Goal: Task Accomplishment & Management: Manage account settings

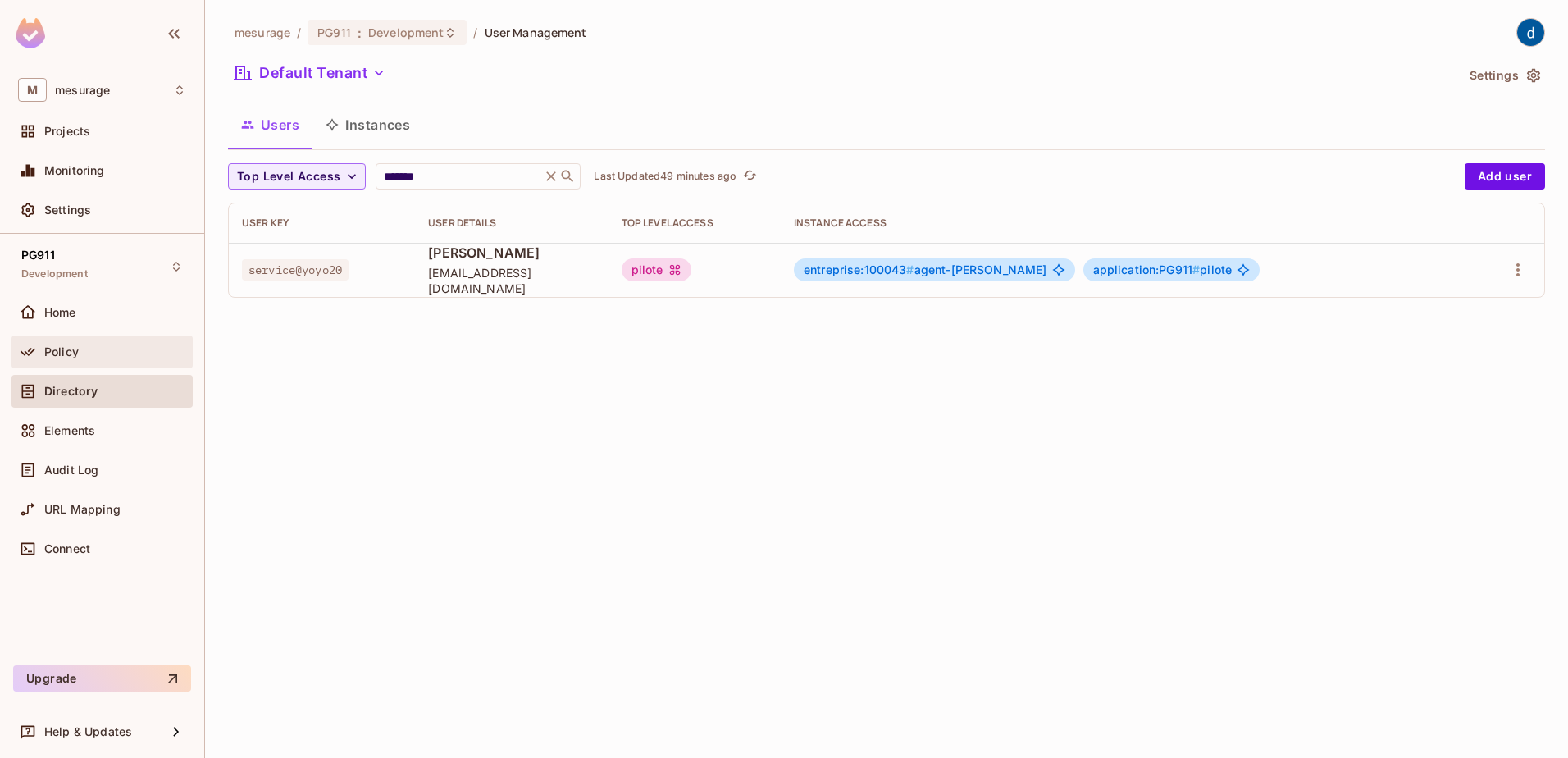
click at [73, 355] on span "Policy" at bounding box center [62, 352] width 35 height 13
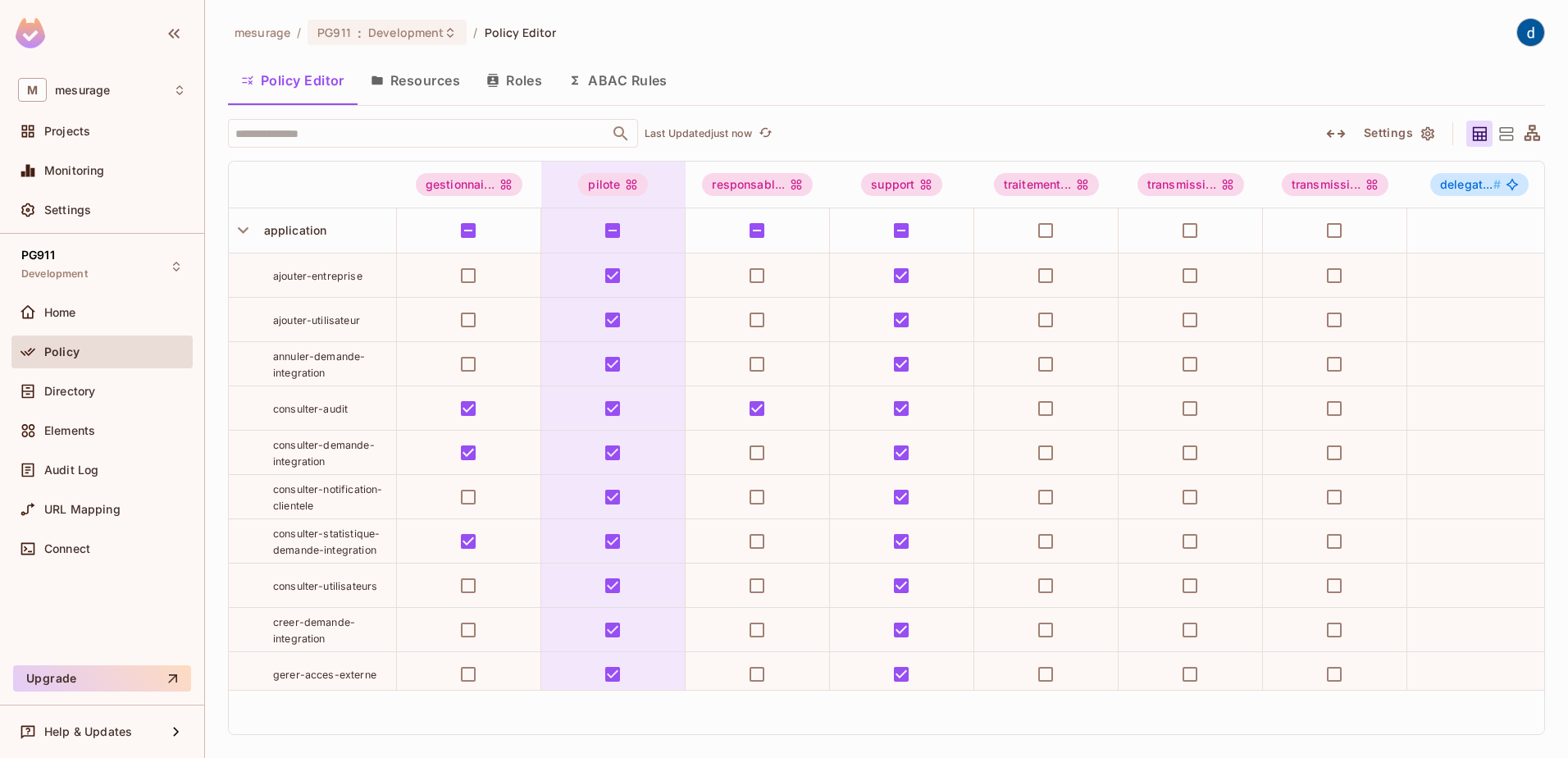
click at [525, 76] on button "Roles" at bounding box center [513, 80] width 82 height 41
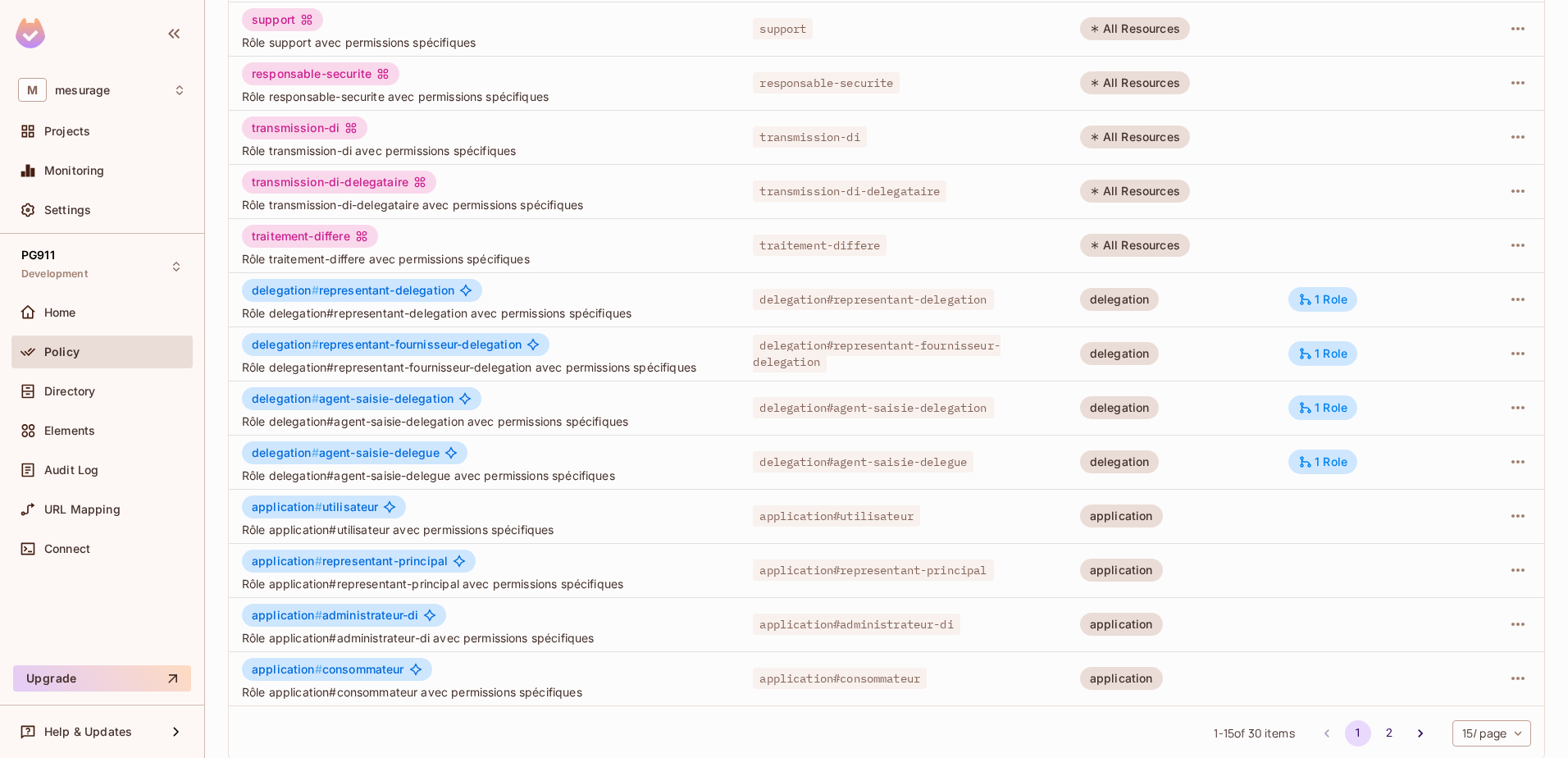
scroll to position [321, 0]
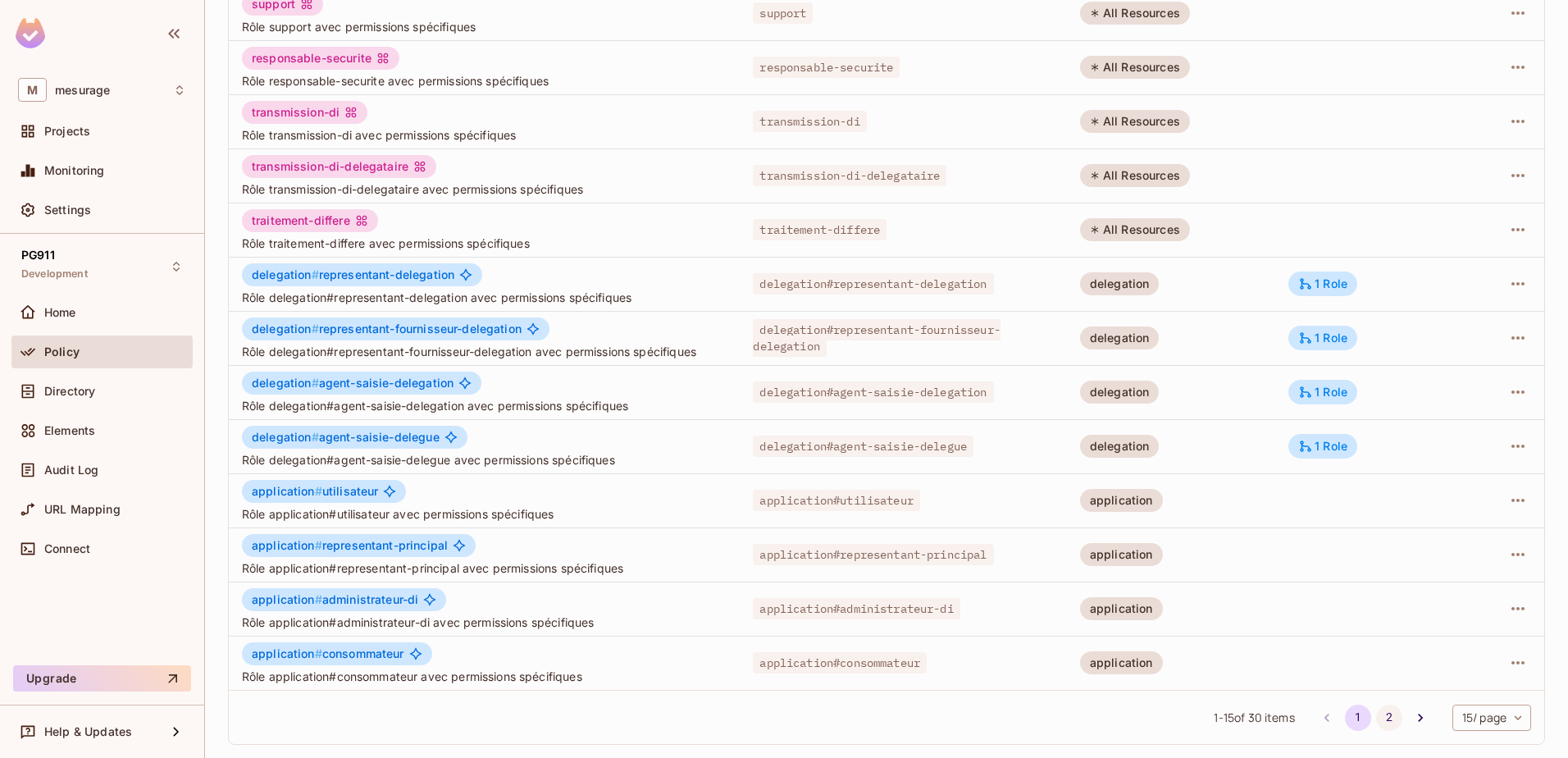
click at [1376, 714] on button "2" at bounding box center [1389, 717] width 26 height 26
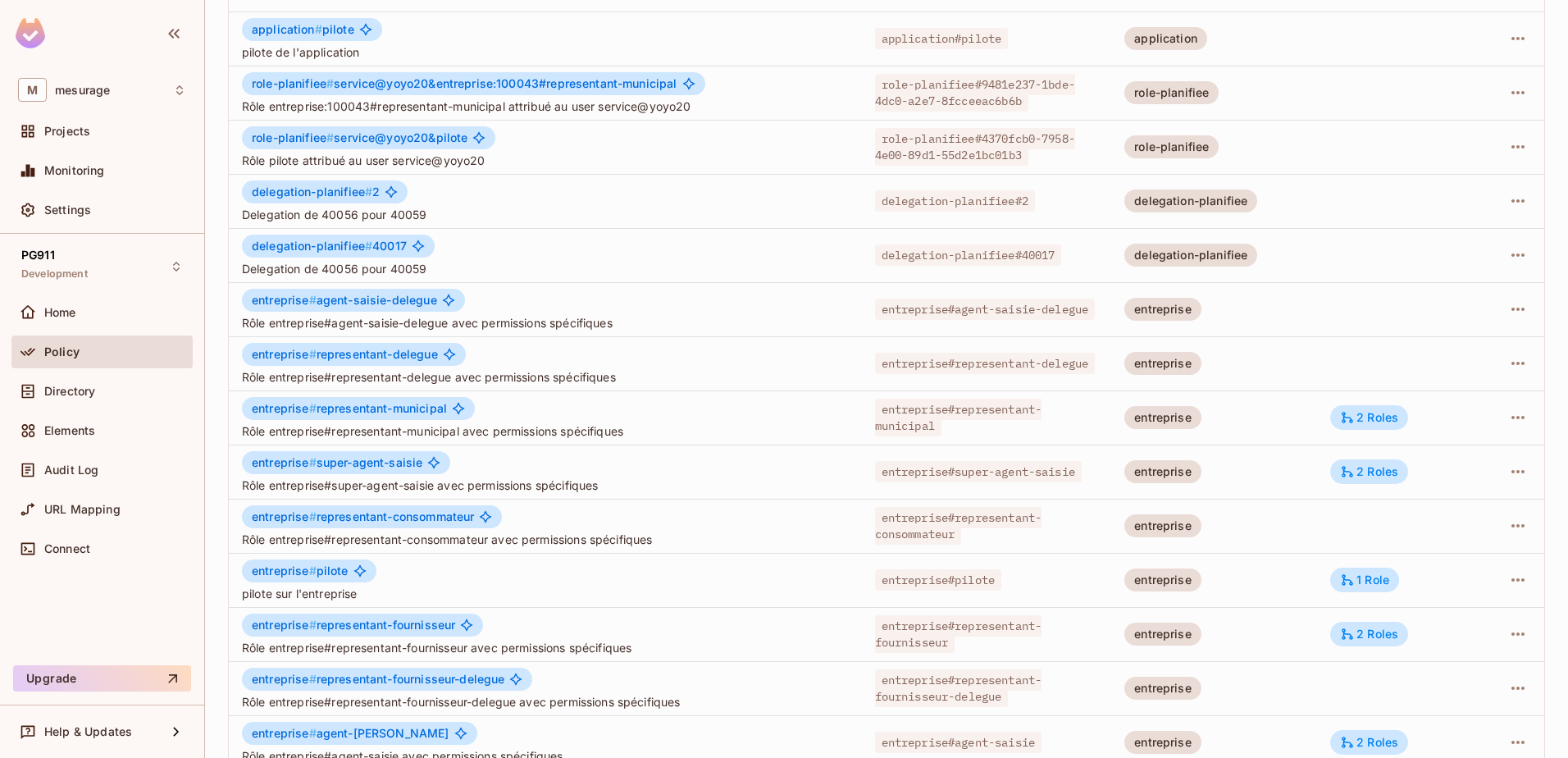
scroll to position [157, 0]
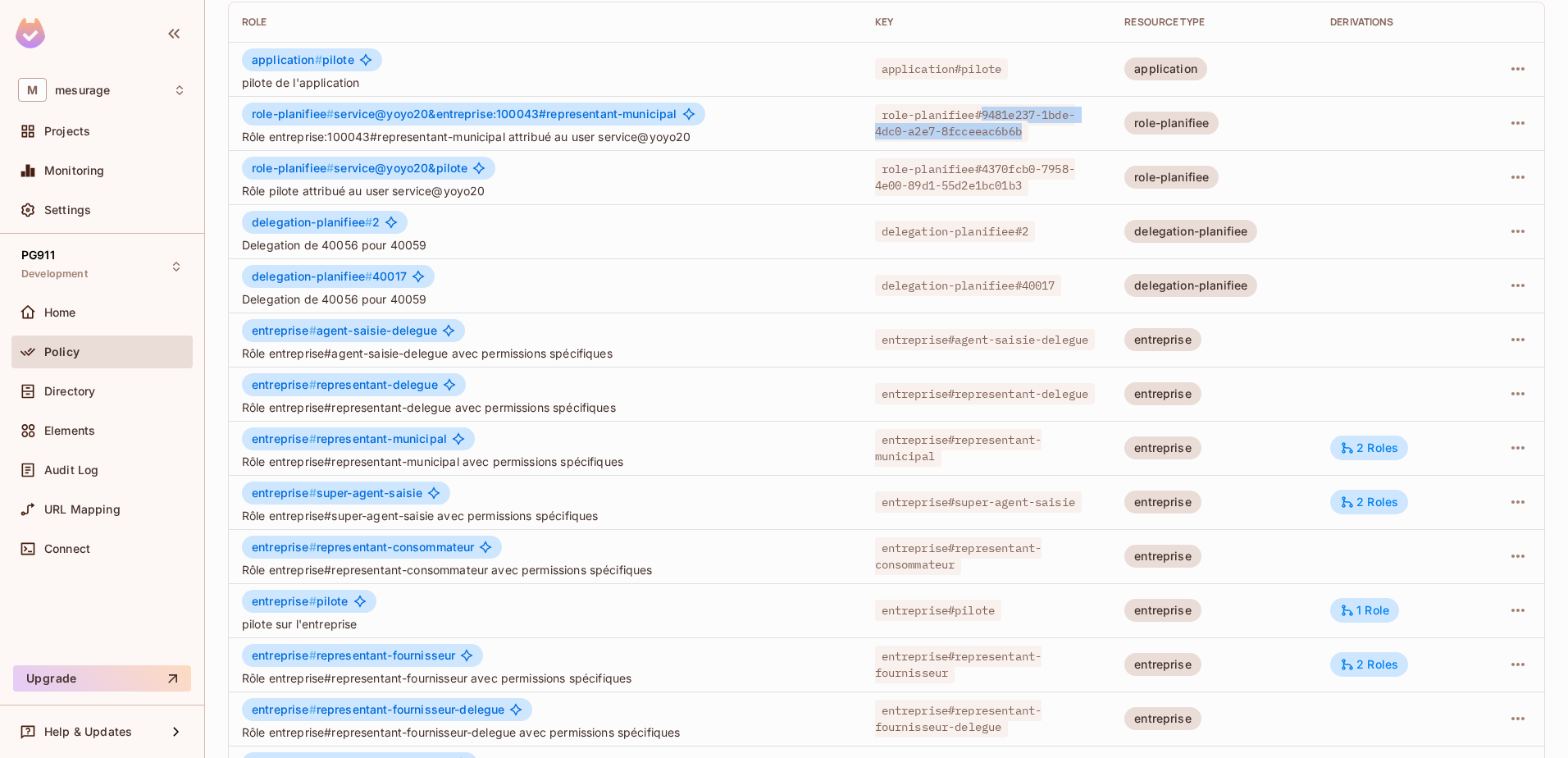
drag, startPoint x: 1019, startPoint y: 135, endPoint x: 978, endPoint y: 111, distance: 47.5
click at [978, 111] on span "role-planifiee#9481e237-1bde-4dc0-a2e7-8fcceeac6b6b" at bounding box center [975, 122] width 200 height 38
copy span "9481e237-1bde-4dc0-a2e7-8fcceeac6b6b"
click at [1510, 128] on icon "button" at bounding box center [1518, 122] width 19 height 19
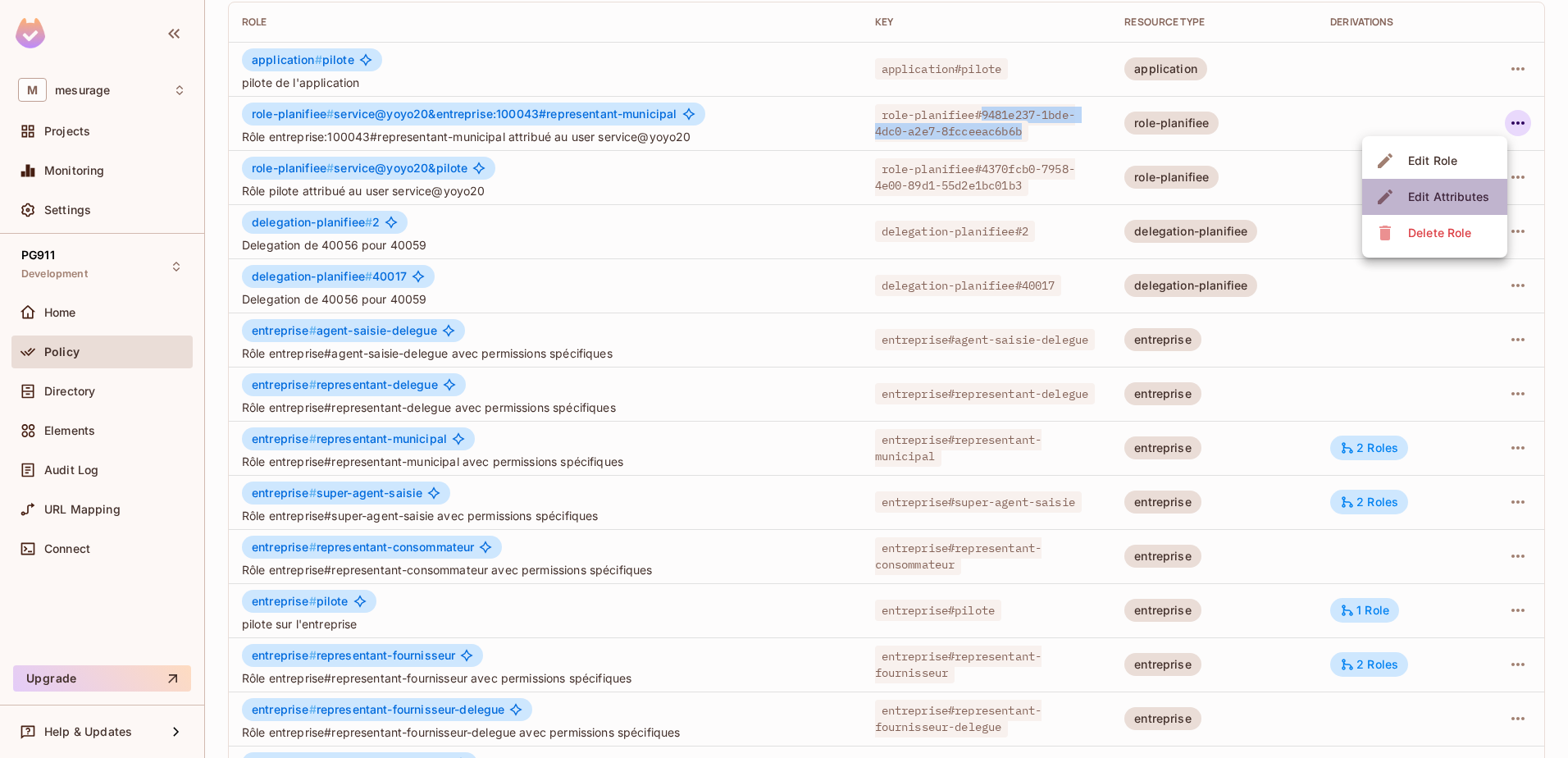
click at [1444, 195] on div "Edit Attributes" at bounding box center [1449, 196] width 81 height 16
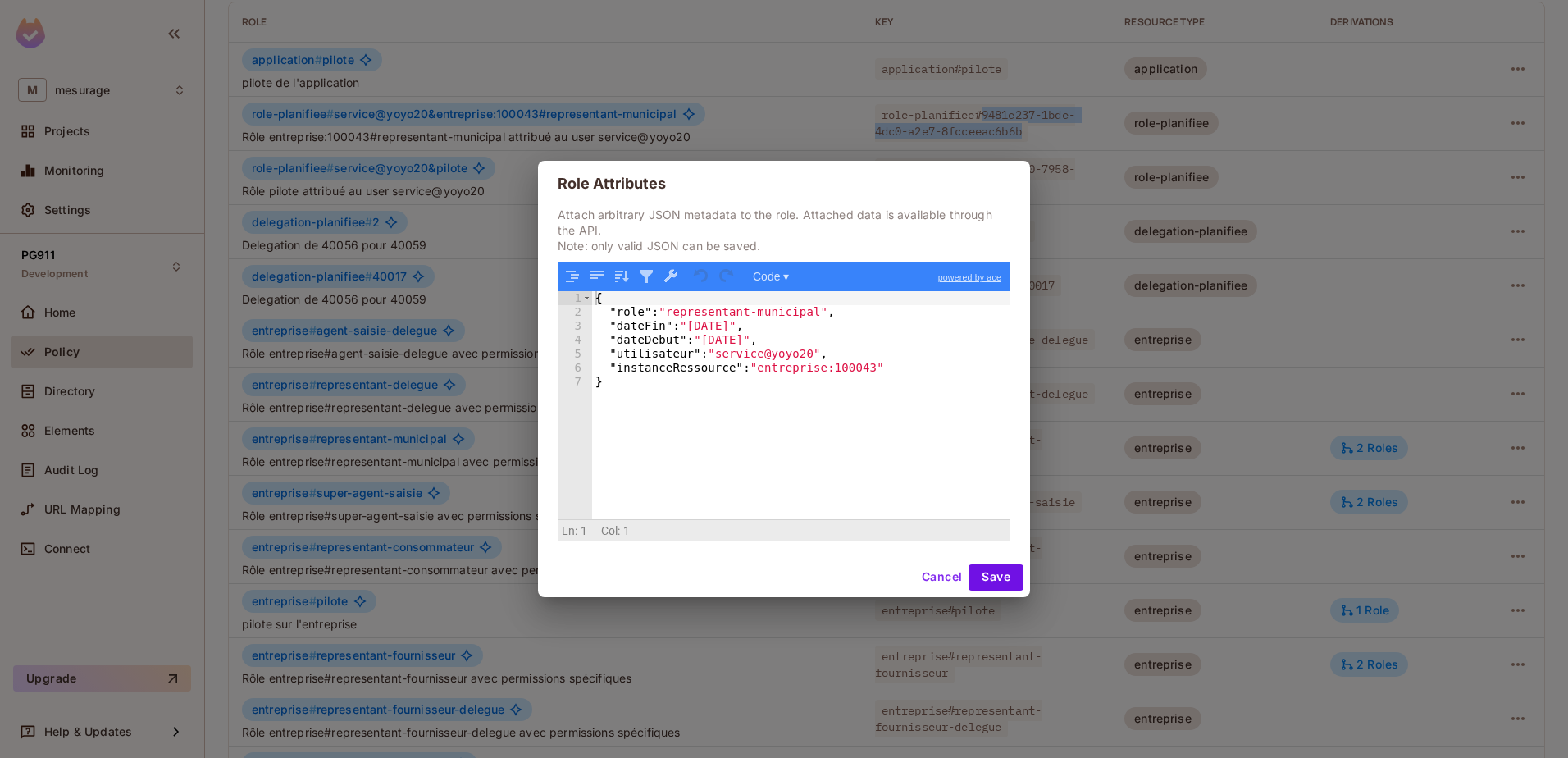
click at [943, 572] on button "Cancel" at bounding box center [941, 577] width 53 height 26
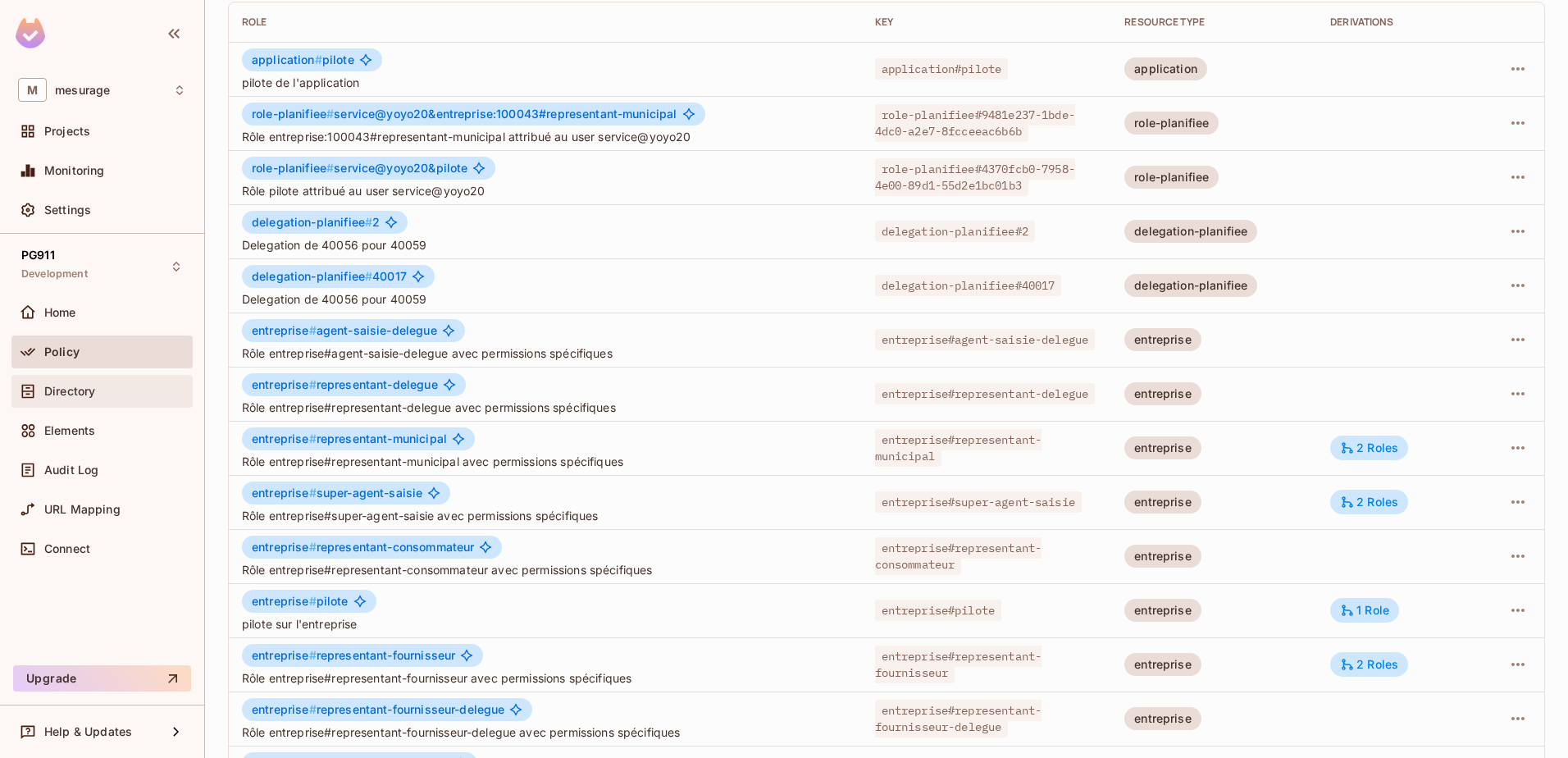
click at [79, 393] on span "Directory" at bounding box center [69, 391] width 51 height 13
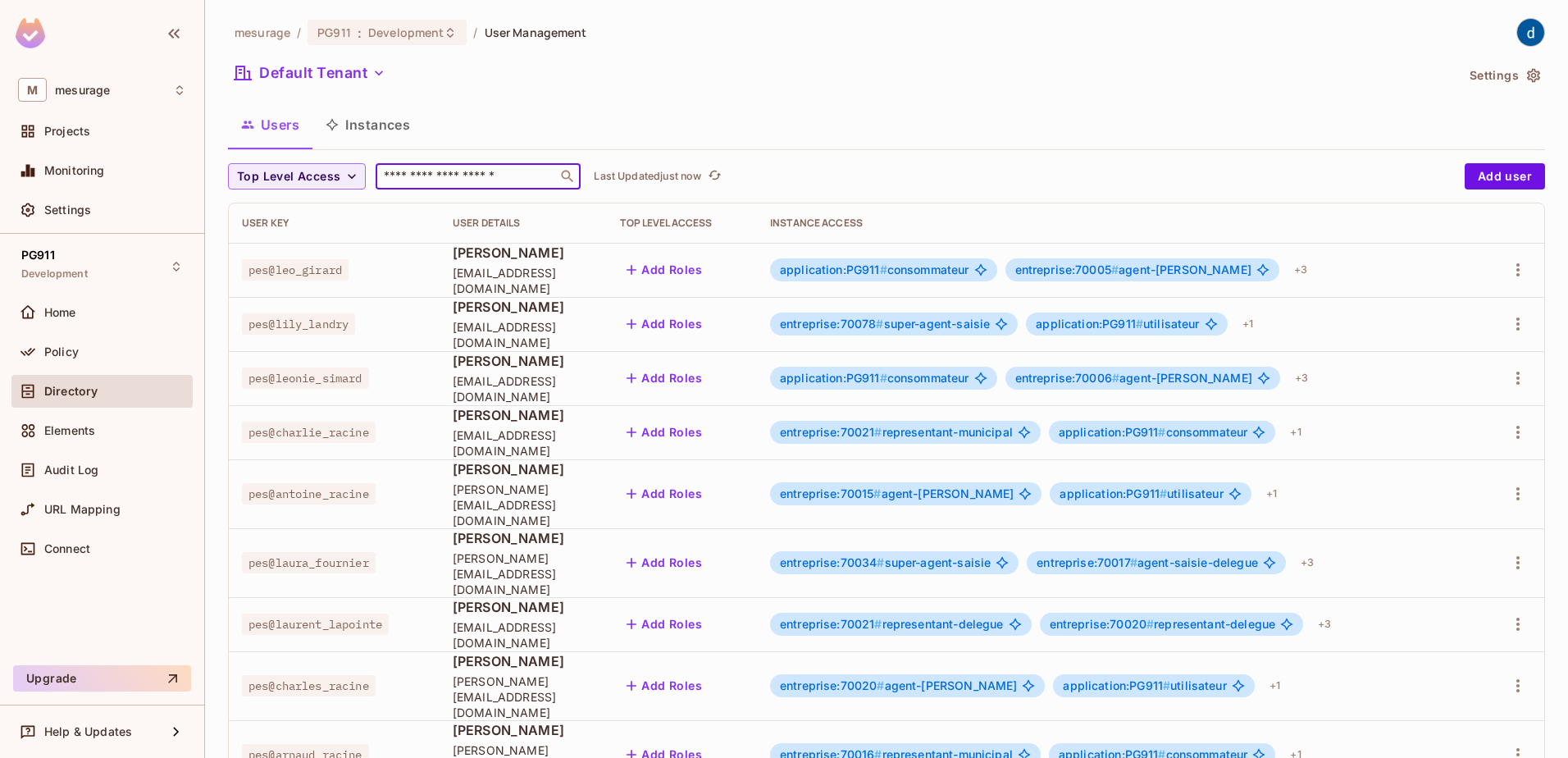
click at [431, 173] on input "text" at bounding box center [466, 176] width 172 height 16
type input "***"
click at [446, 185] on input "text" at bounding box center [466, 176] width 172 height 16
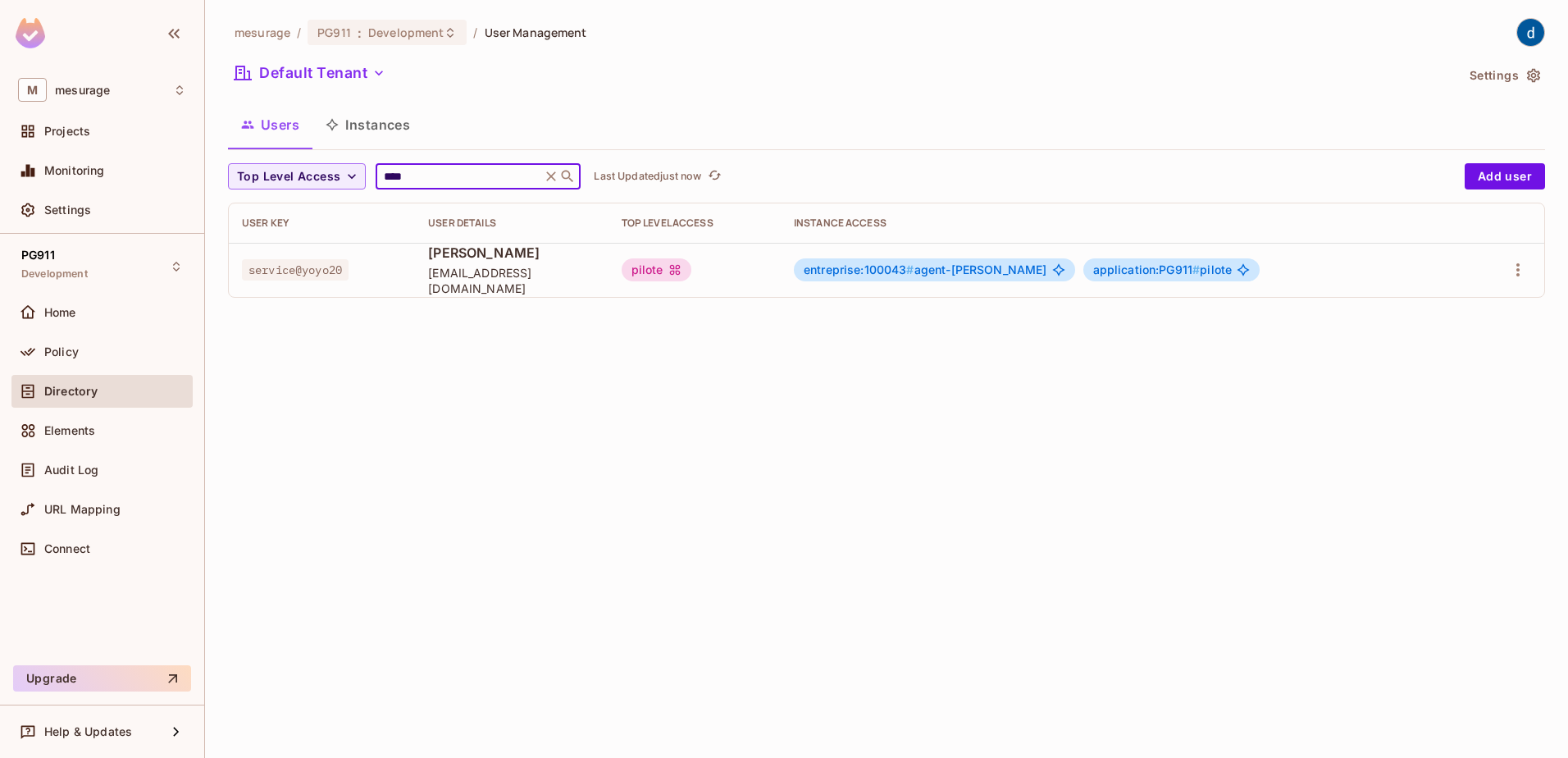
type input "****"
click at [1505, 270] on button "button" at bounding box center [1517, 269] width 26 height 26
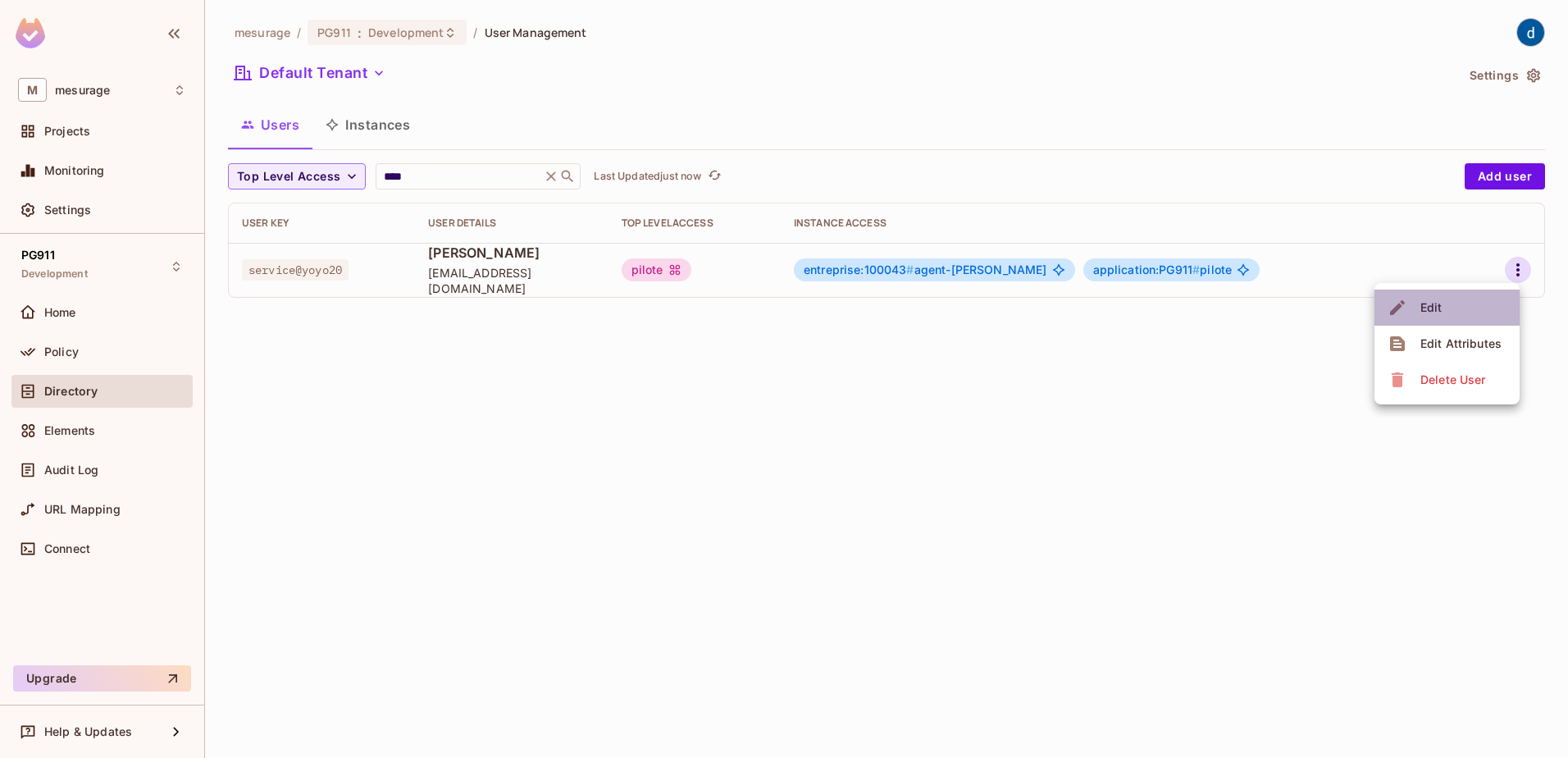
click at [1442, 305] on span "Edit" at bounding box center [1430, 307] width 32 height 26
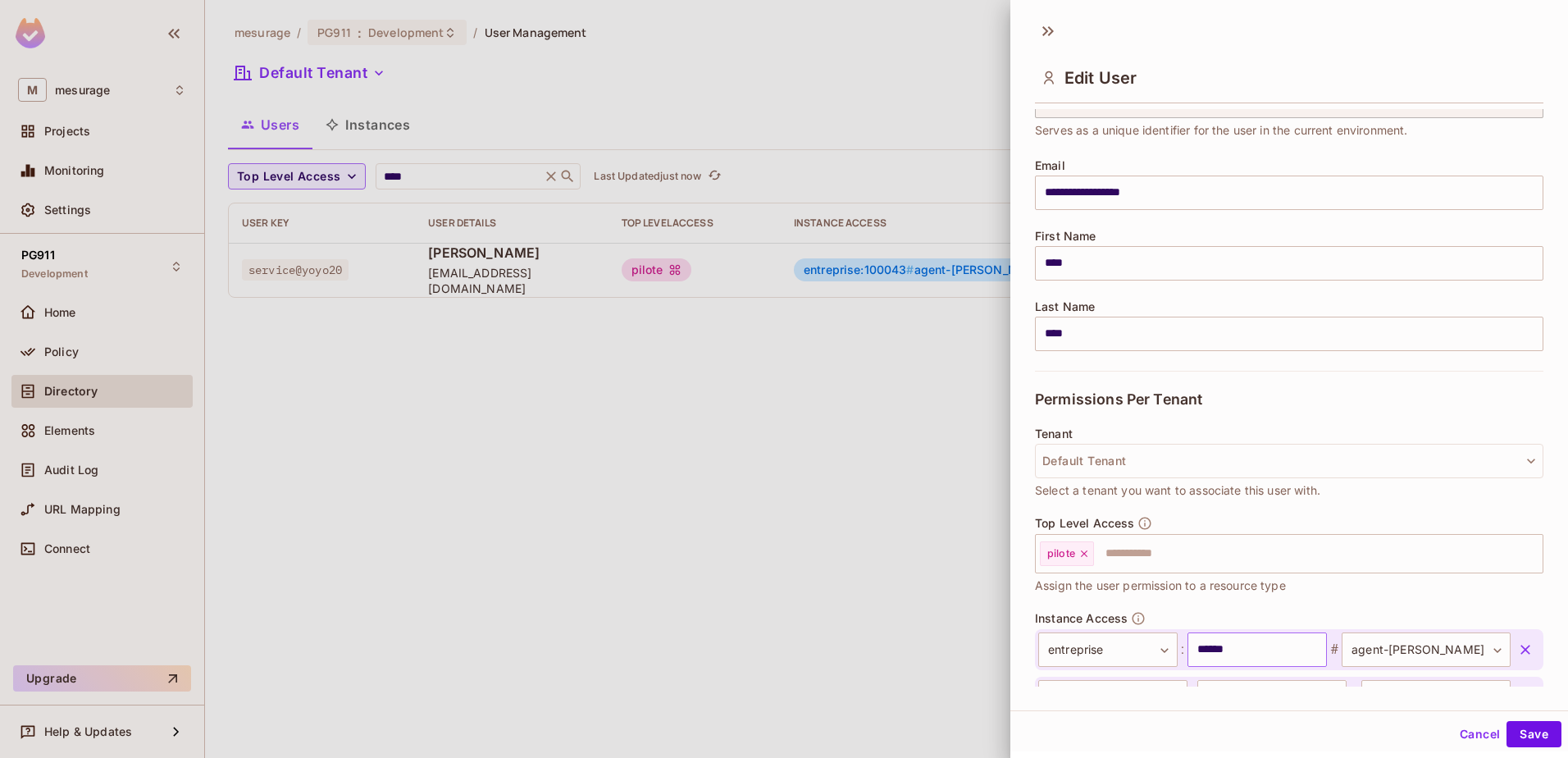
scroll to position [210, 0]
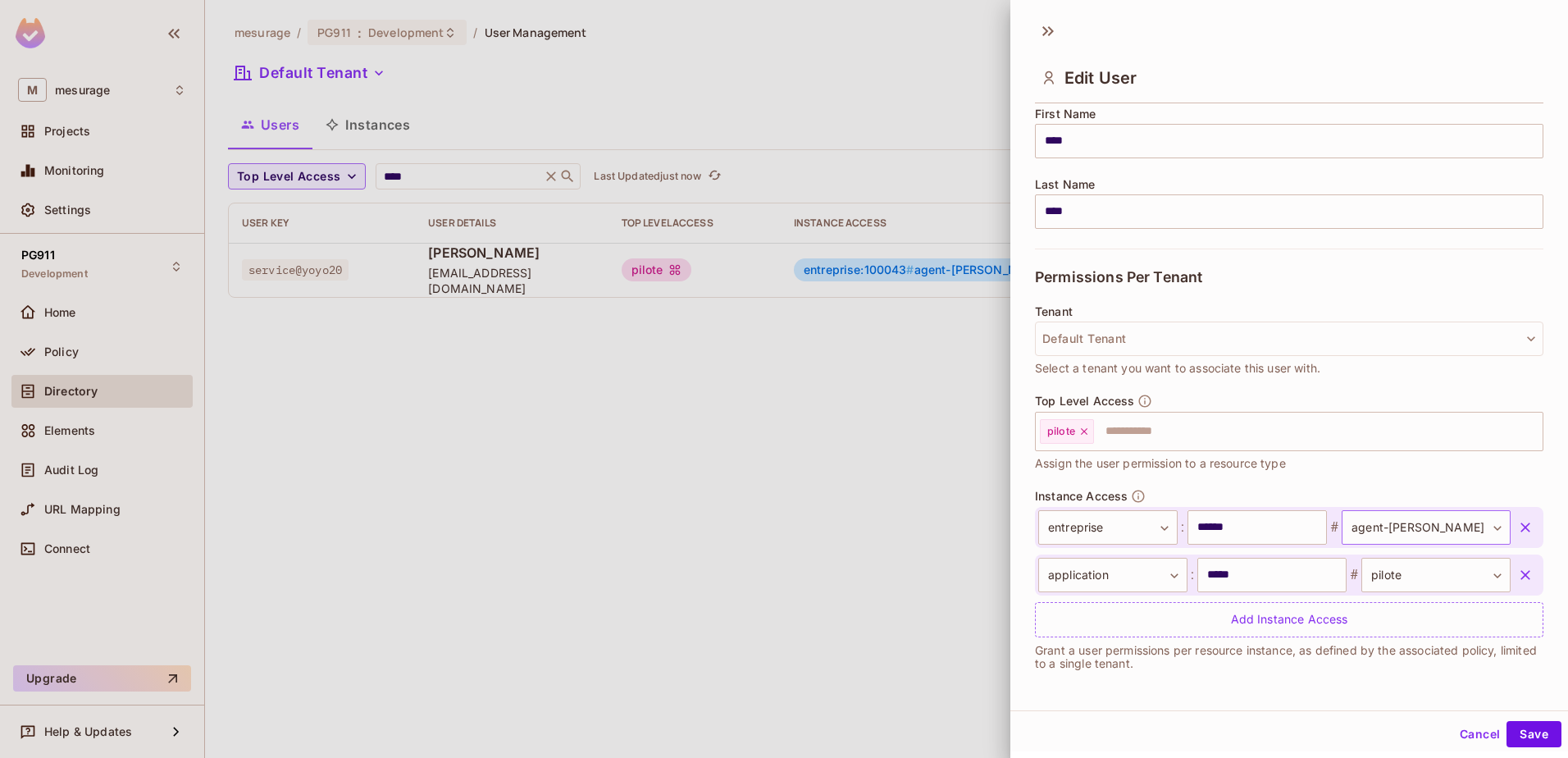
click at [1476, 530] on body "**********" at bounding box center [784, 379] width 1568 height 758
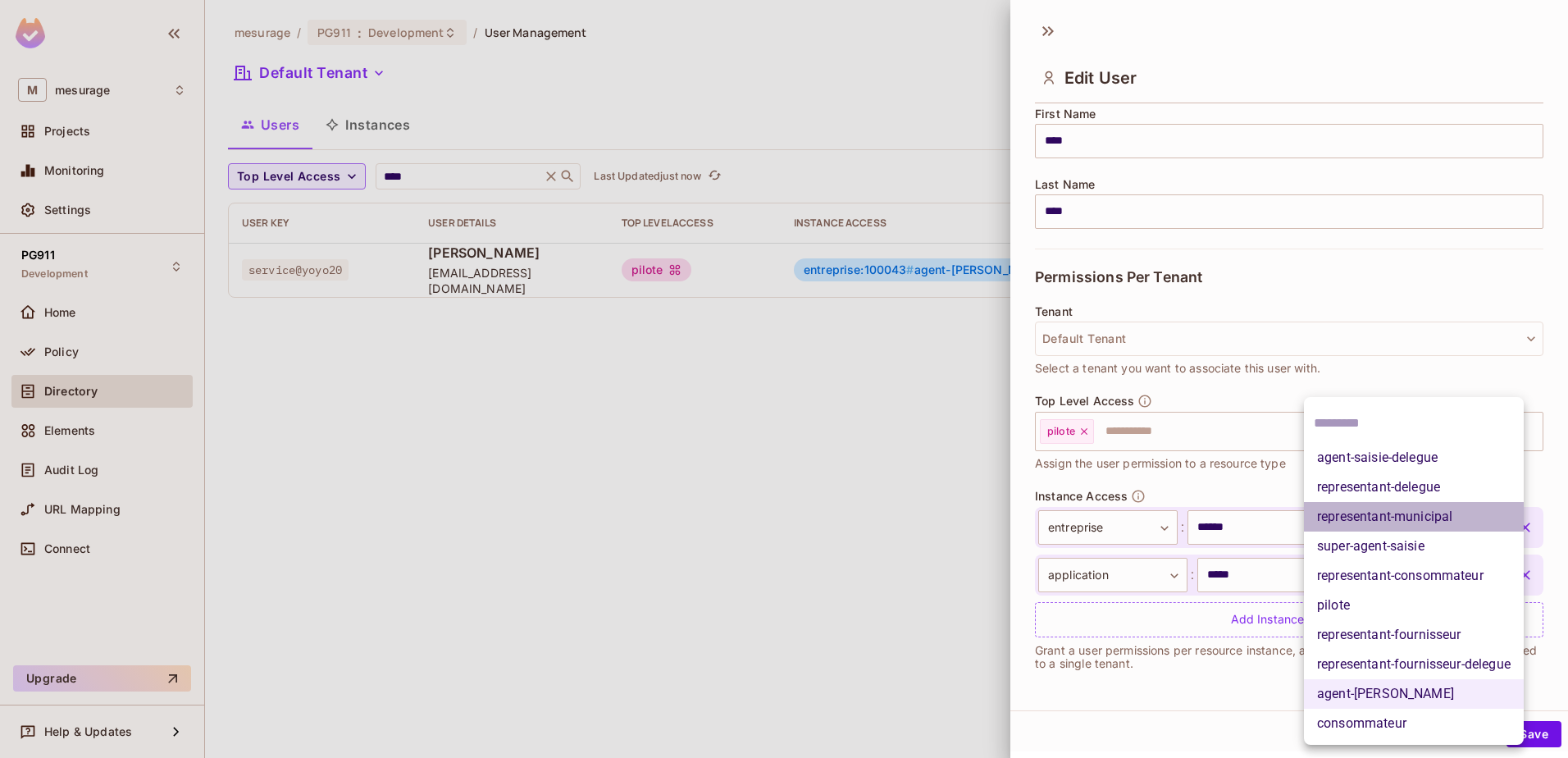
click at [1464, 523] on li "representant-municipal" at bounding box center [1414, 516] width 220 height 30
type input "**********"
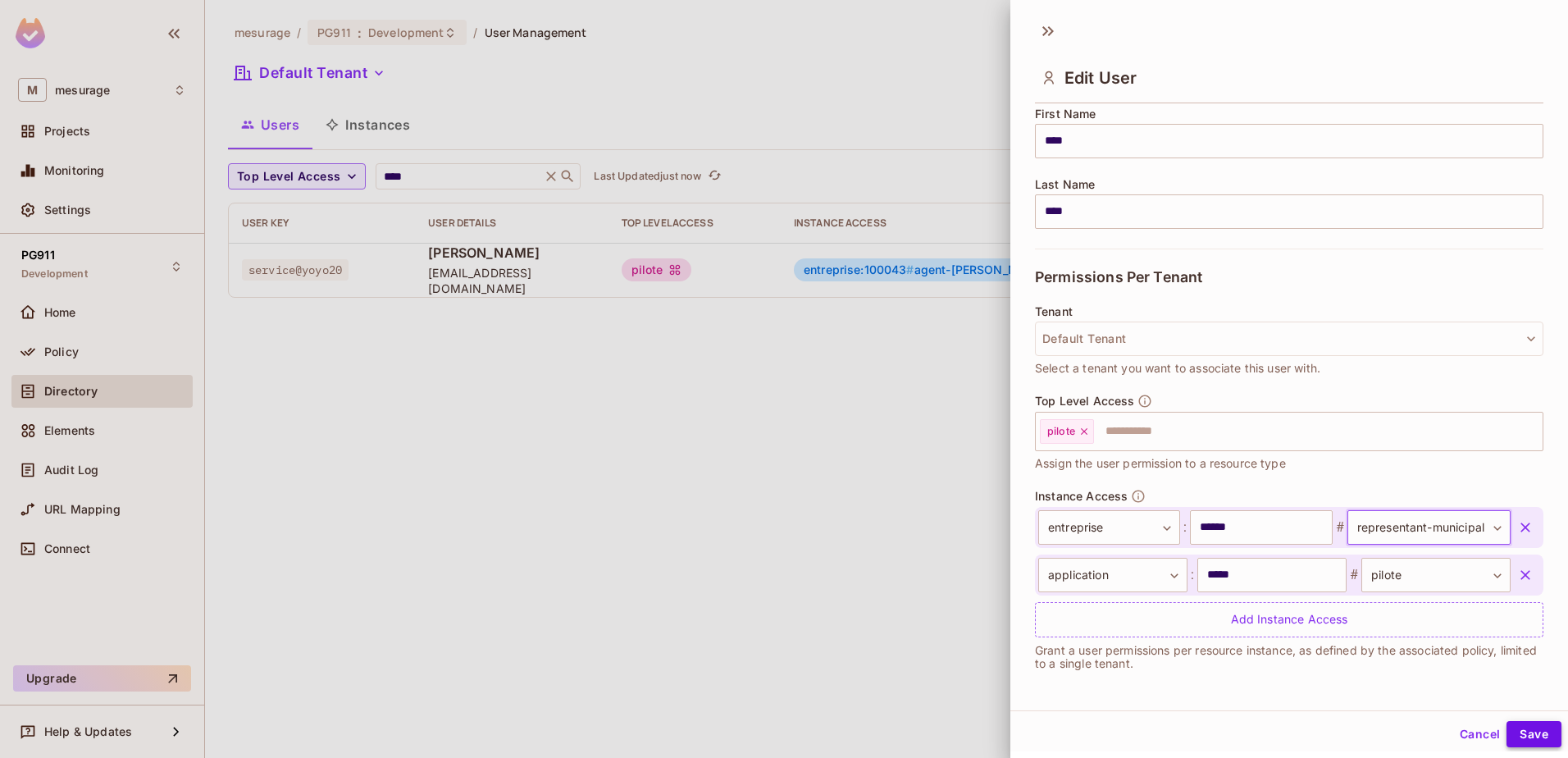
click at [1525, 731] on button "Save" at bounding box center [1533, 733] width 55 height 26
